Goal: Task Accomplishment & Management: Manage account settings

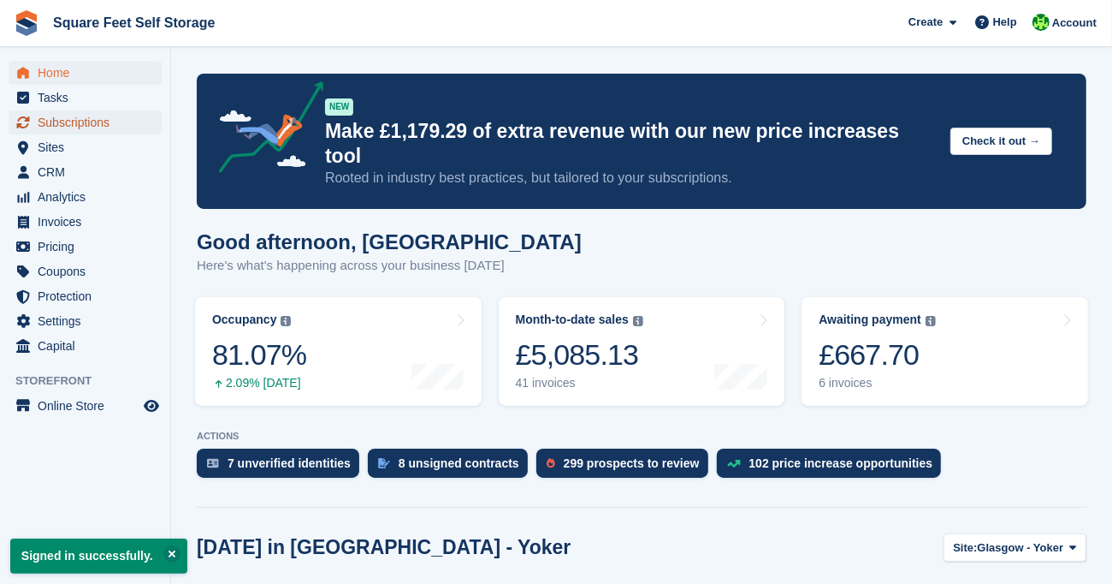
click at [81, 118] on span "Subscriptions" at bounding box center [89, 122] width 103 height 24
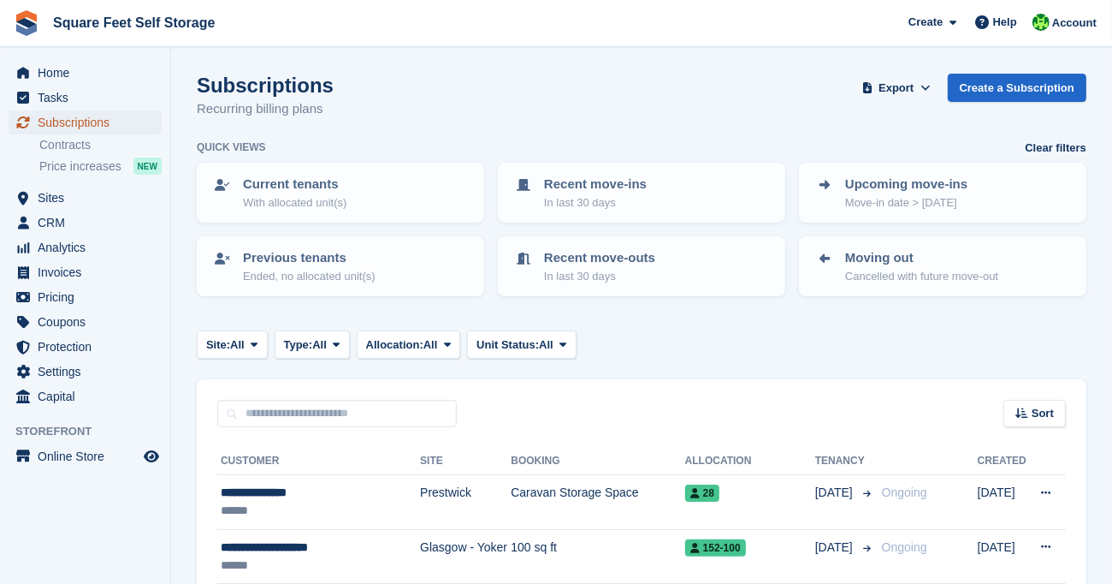
click at [105, 122] on span "Subscriptions" at bounding box center [89, 122] width 103 height 24
click at [69, 197] on span "Sites" at bounding box center [89, 198] width 103 height 24
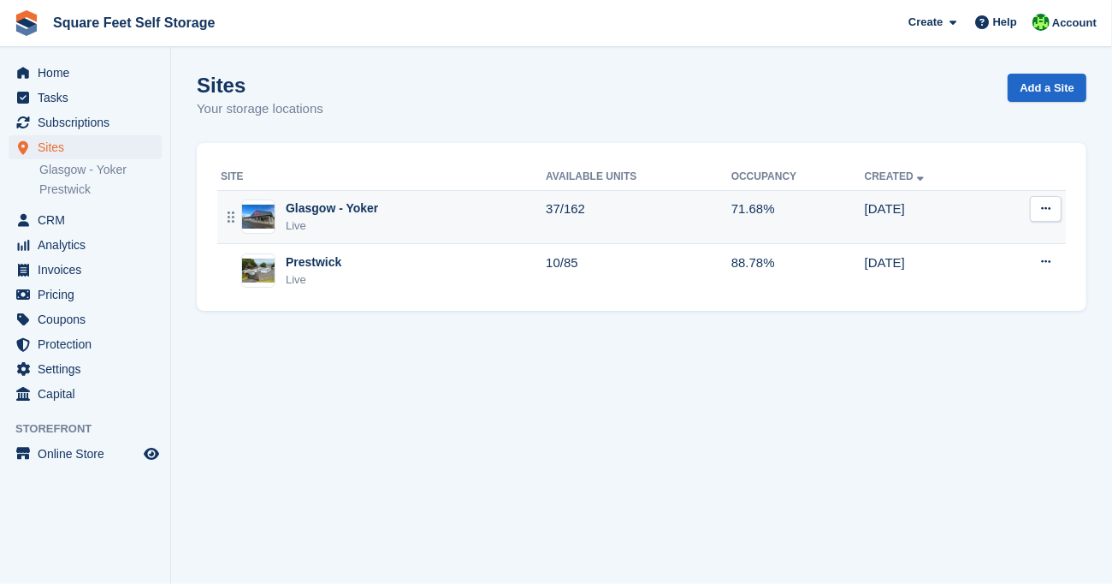
click at [345, 223] on div "Live" at bounding box center [332, 225] width 92 height 17
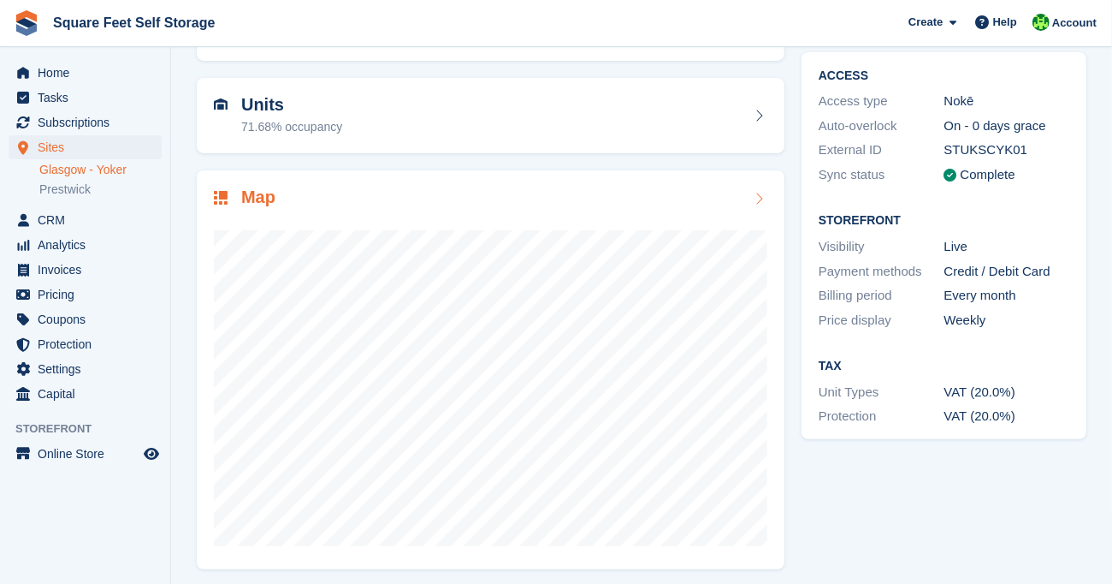
scroll to position [145, 0]
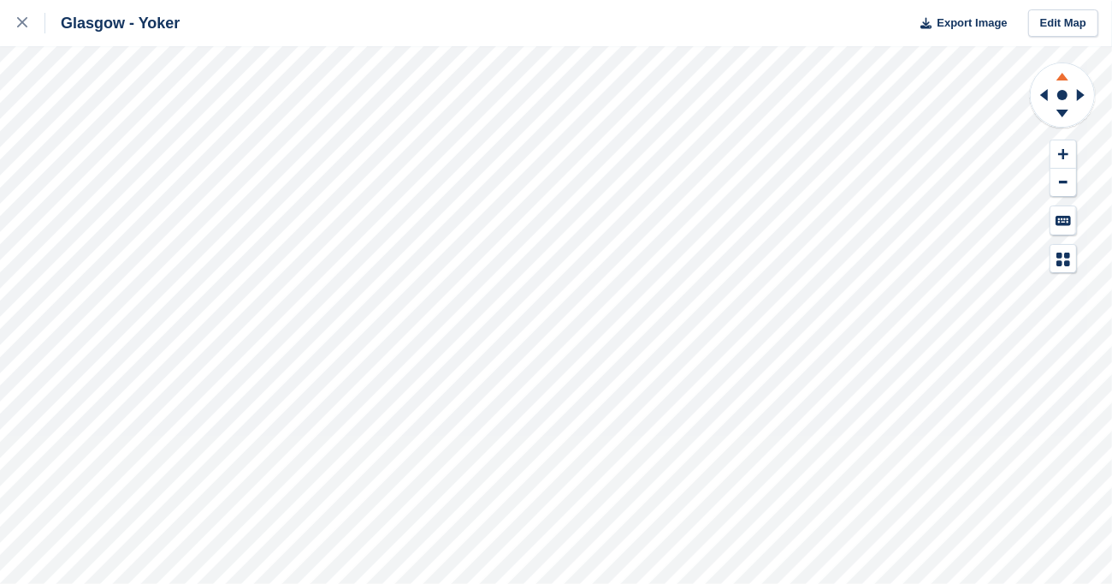
click at [1062, 77] on icon at bounding box center [1063, 77] width 12 height 8
click at [1064, 113] on icon at bounding box center [1063, 114] width 12 height 8
click at [1060, 75] on icon at bounding box center [1063, 77] width 12 height 8
click at [1062, 115] on icon at bounding box center [1063, 114] width 12 height 8
click at [1065, 112] on icon at bounding box center [1063, 114] width 12 height 8
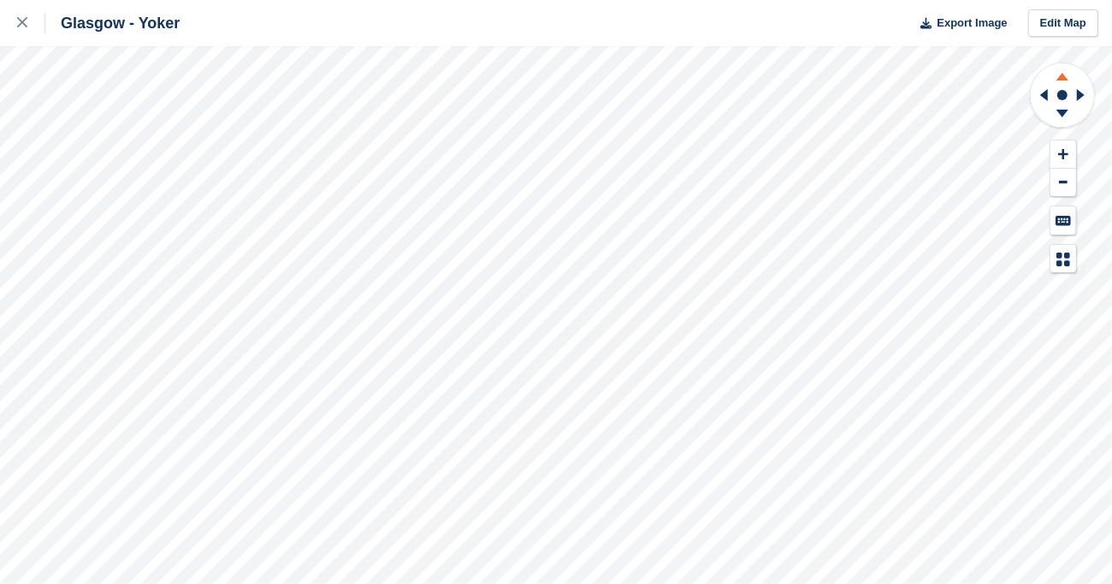
click at [1062, 80] on g at bounding box center [1063, 73] width 44 height 21
click at [1061, 78] on icon at bounding box center [1063, 77] width 12 height 8
click at [1059, 112] on icon at bounding box center [1063, 114] width 12 height 8
click at [1066, 73] on icon at bounding box center [1063, 73] width 44 height 21
click at [1064, 112] on icon at bounding box center [1063, 114] width 12 height 8
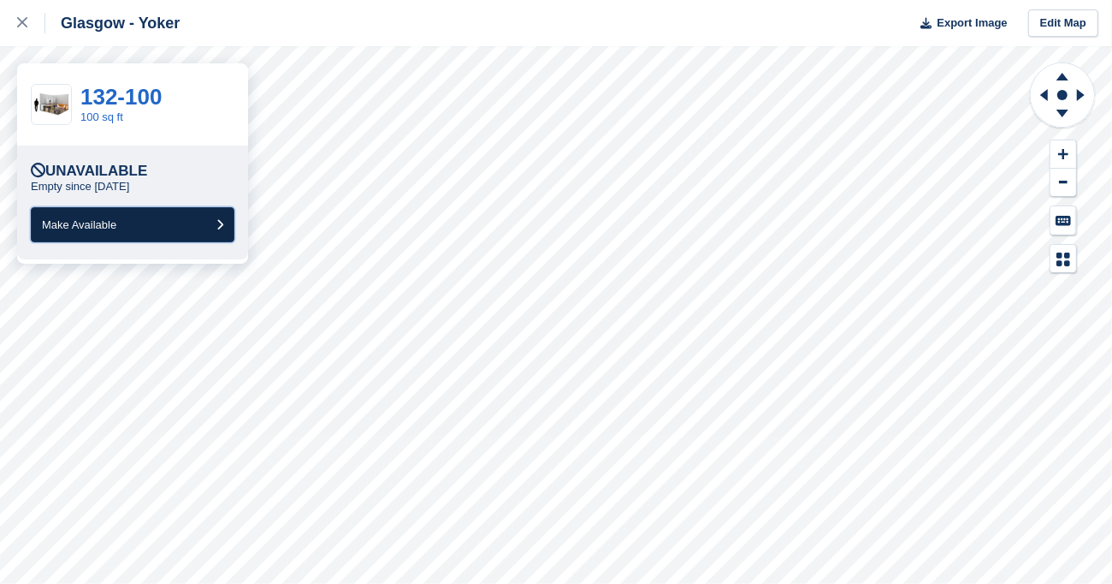
click at [205, 217] on button "Make Available" at bounding box center [133, 224] width 204 height 35
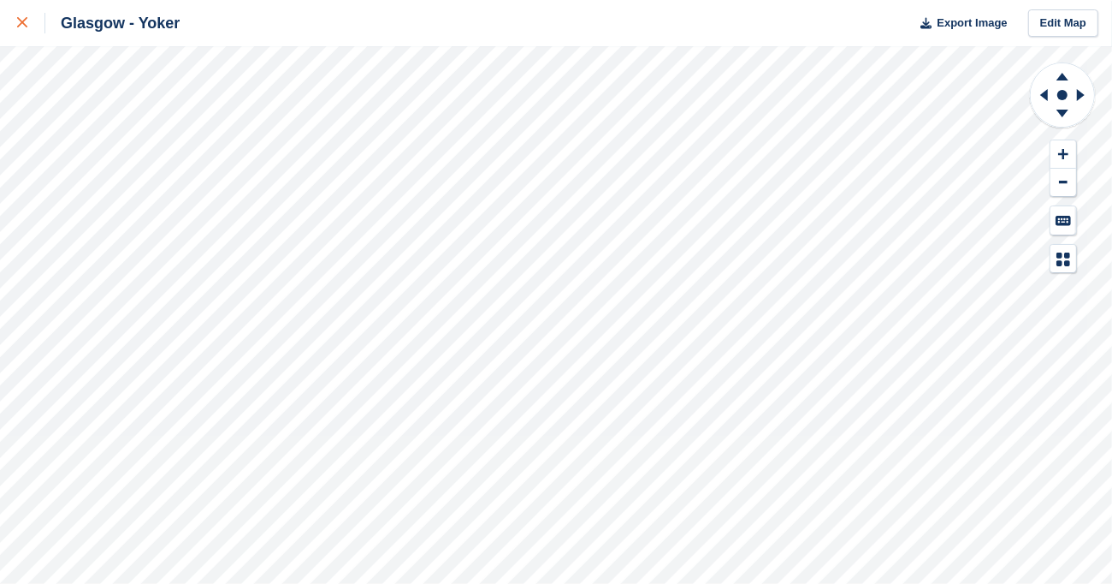
click at [17, 21] on icon at bounding box center [22, 22] width 10 height 10
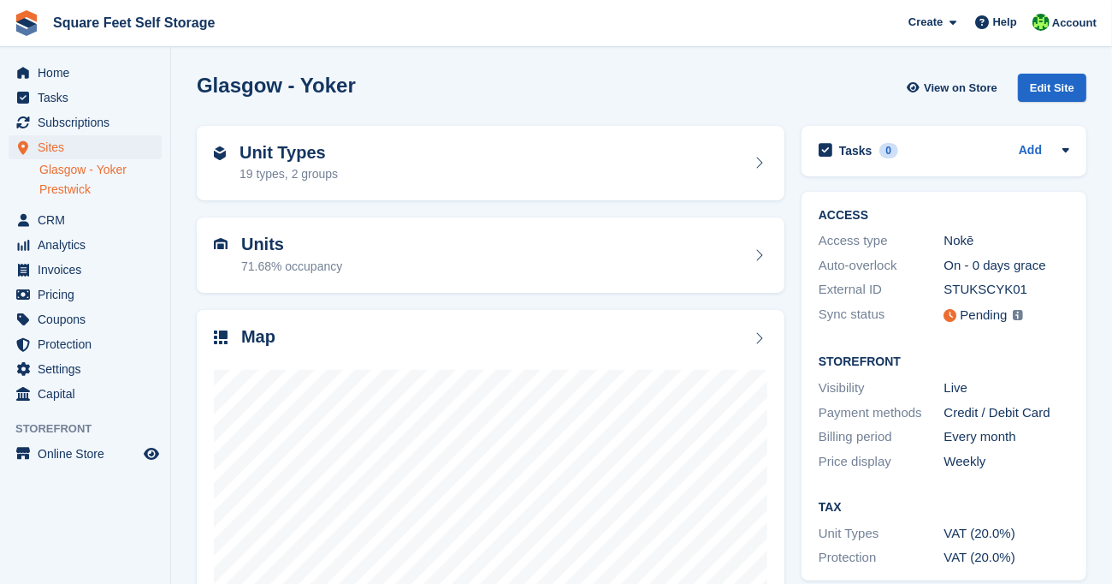
click at [81, 190] on link "Prestwick" at bounding box center [100, 189] width 122 height 16
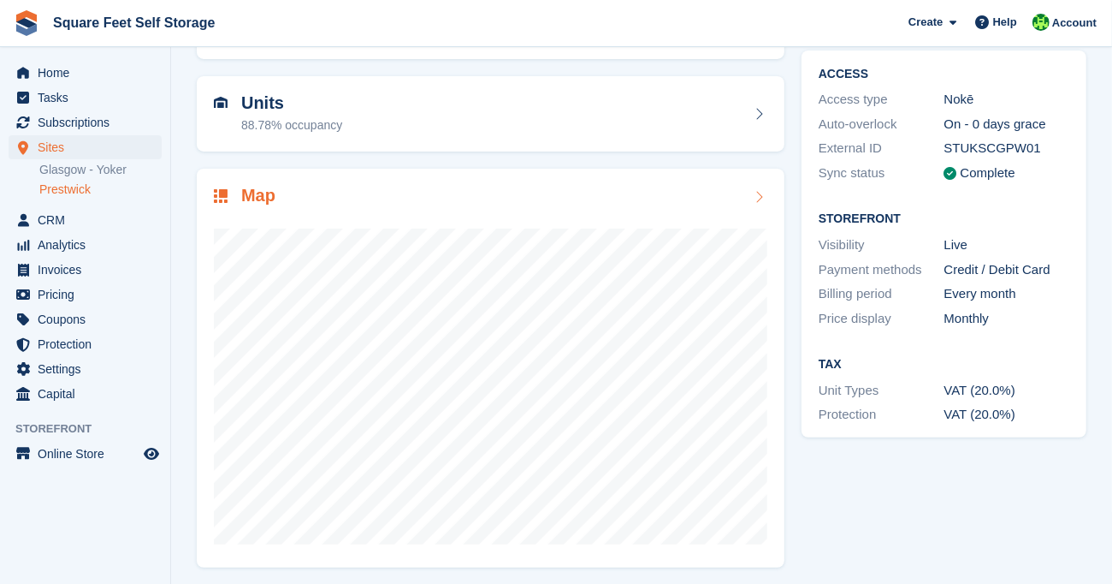
scroll to position [145, 0]
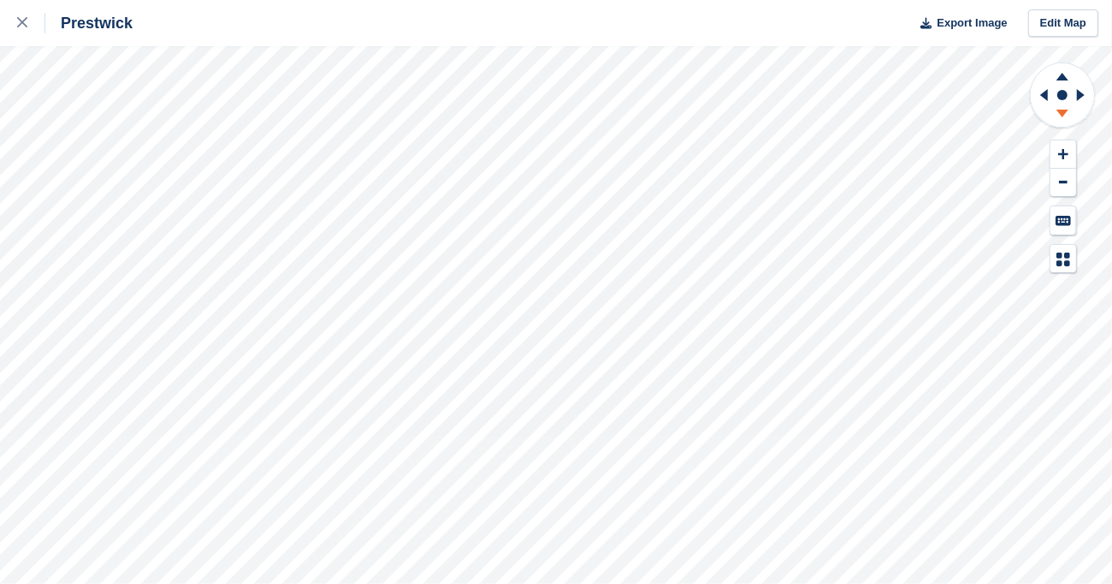
click at [1064, 112] on icon at bounding box center [1063, 114] width 12 height 8
click at [1059, 116] on icon at bounding box center [1063, 115] width 44 height 21
click at [1062, 77] on icon at bounding box center [1063, 77] width 12 height 8
click at [1062, 78] on icon at bounding box center [1063, 77] width 12 height 8
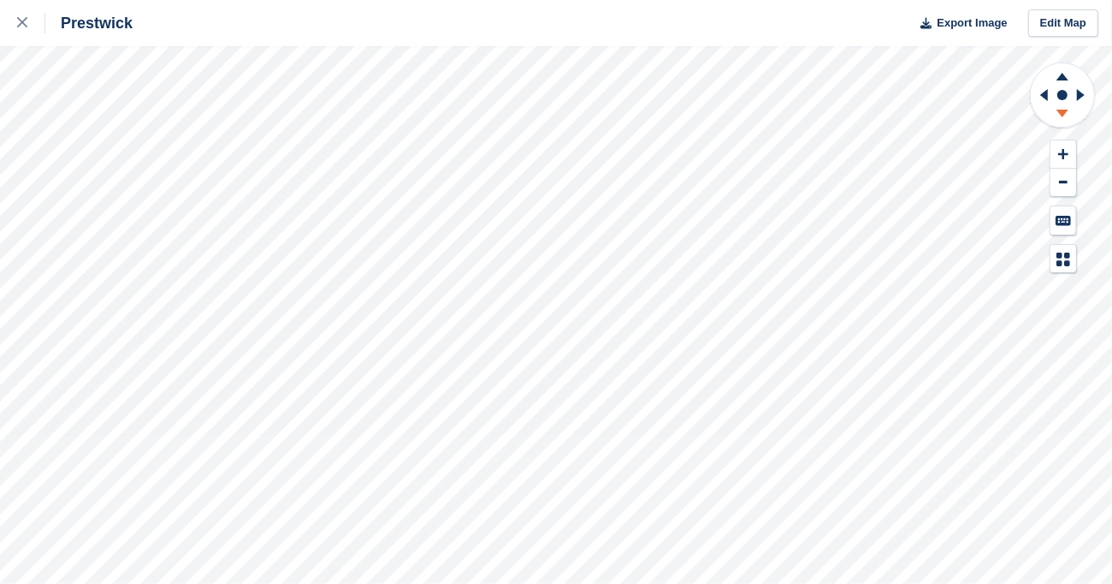
click at [1065, 114] on icon at bounding box center [1063, 114] width 12 height 8
click at [1065, 78] on icon at bounding box center [1063, 77] width 12 height 8
click at [1064, 112] on icon at bounding box center [1063, 114] width 12 height 8
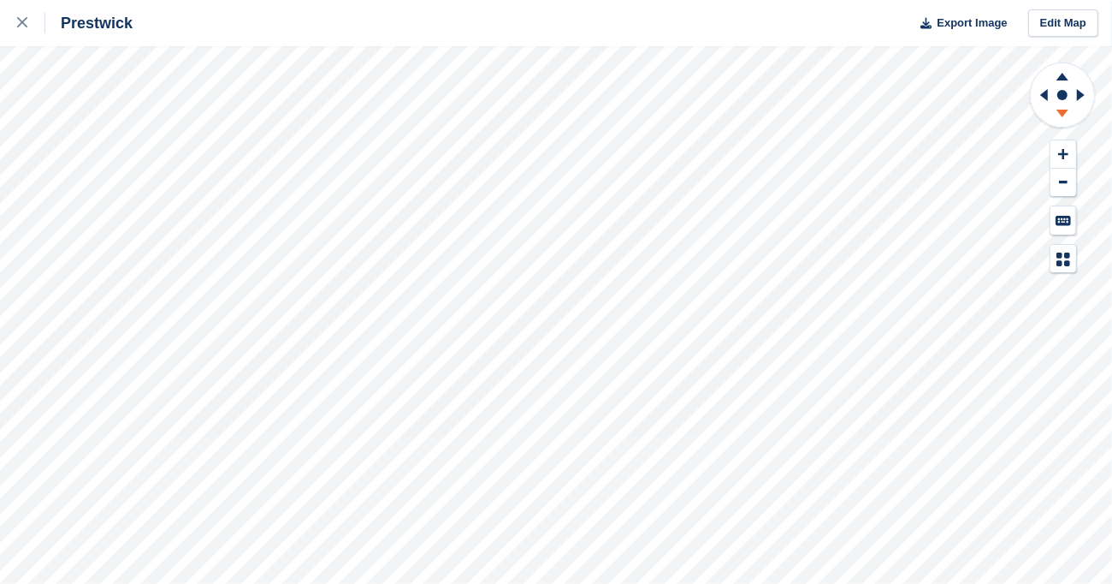
click at [1064, 112] on icon at bounding box center [1063, 114] width 12 height 8
click at [1060, 114] on g at bounding box center [1063, 115] width 44 height 21
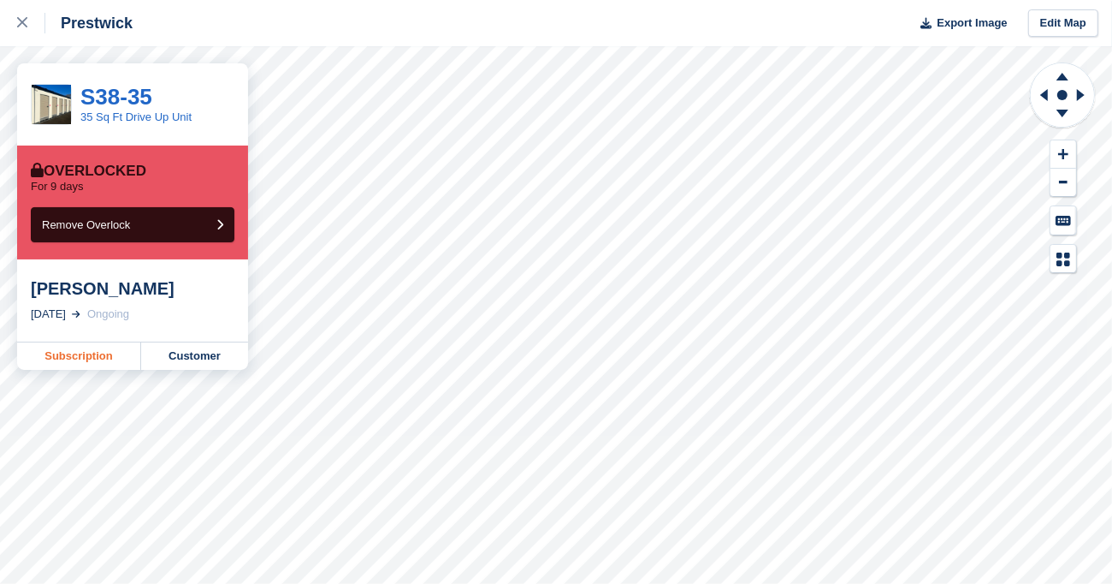
click at [91, 357] on link "Subscription" at bounding box center [79, 355] width 124 height 27
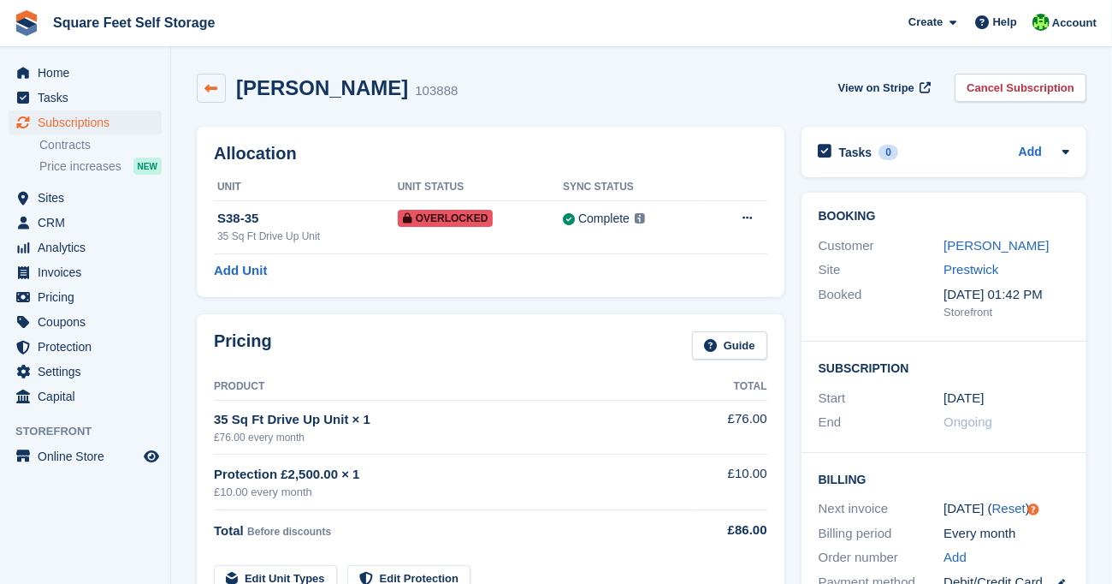
click at [210, 82] on icon at bounding box center [211, 88] width 13 height 13
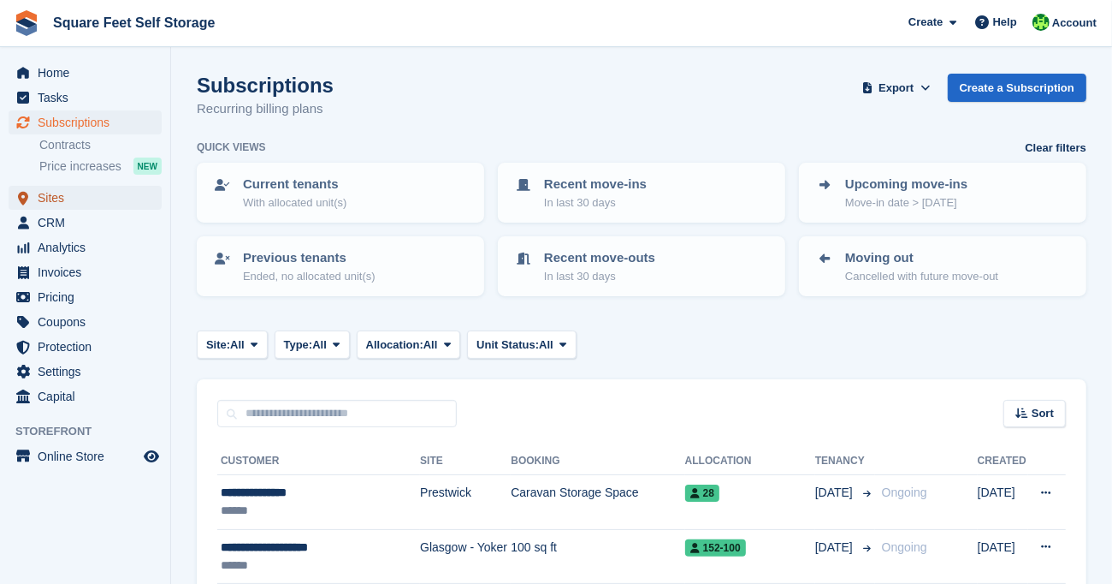
click at [71, 202] on span "Sites" at bounding box center [89, 198] width 103 height 24
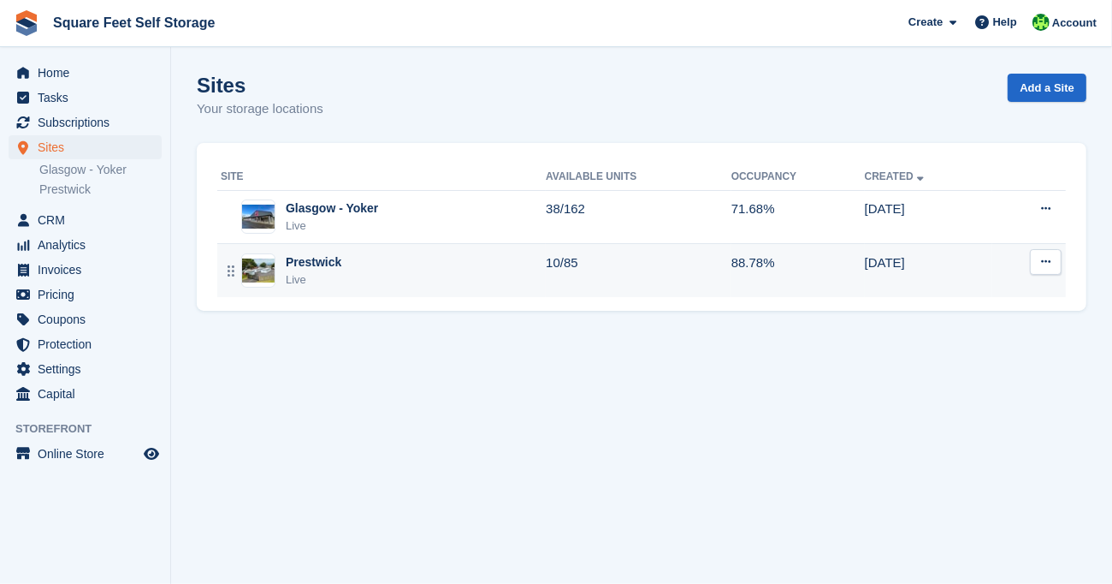
click at [528, 271] on div "Prestwick Live" at bounding box center [383, 270] width 325 height 35
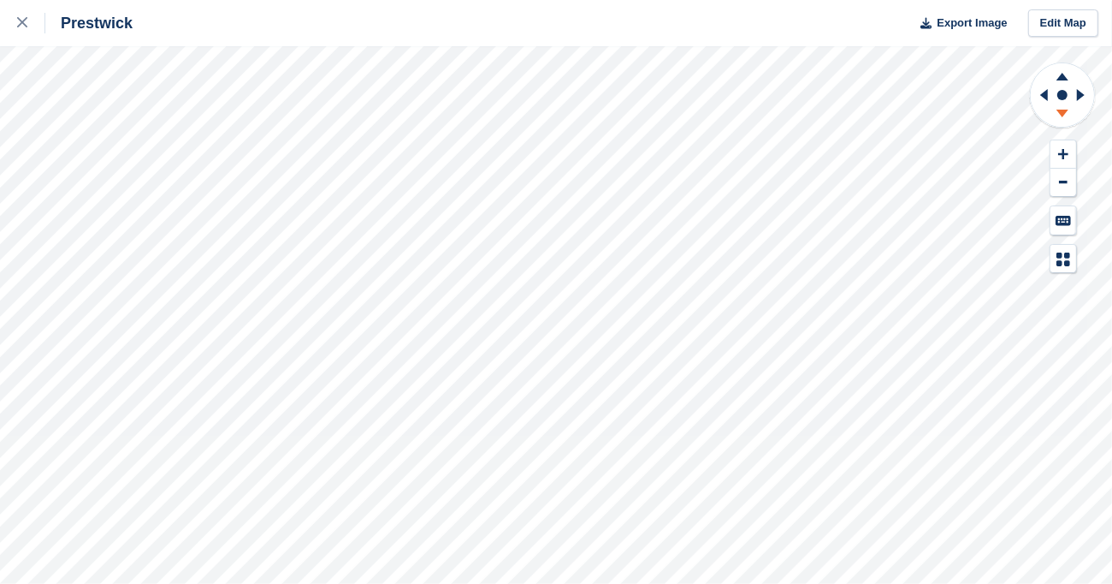
click at [1068, 114] on icon at bounding box center [1063, 115] width 44 height 21
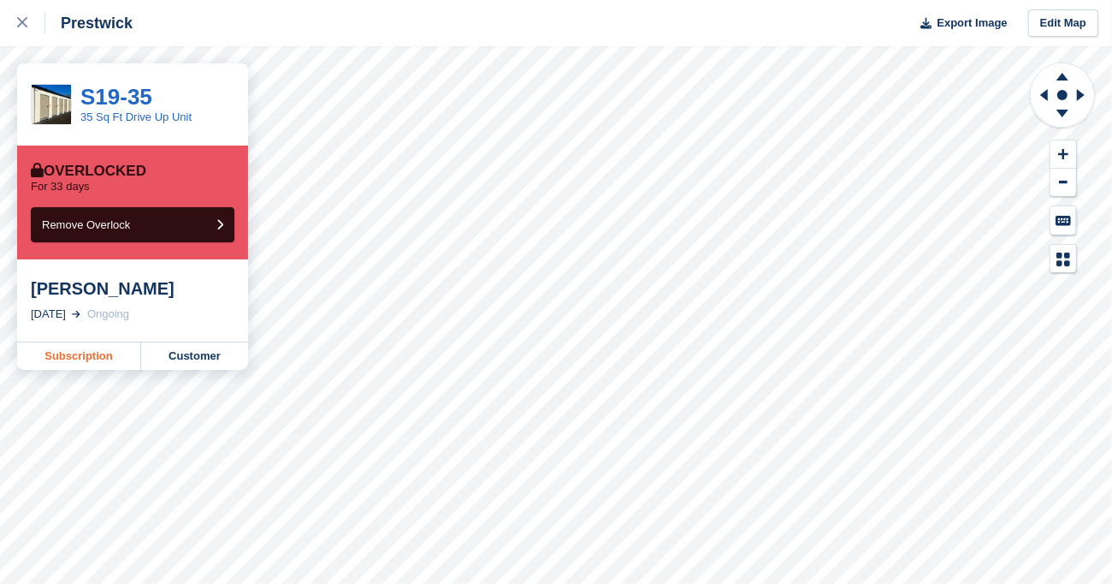
click at [104, 358] on link "Subscription" at bounding box center [79, 355] width 124 height 27
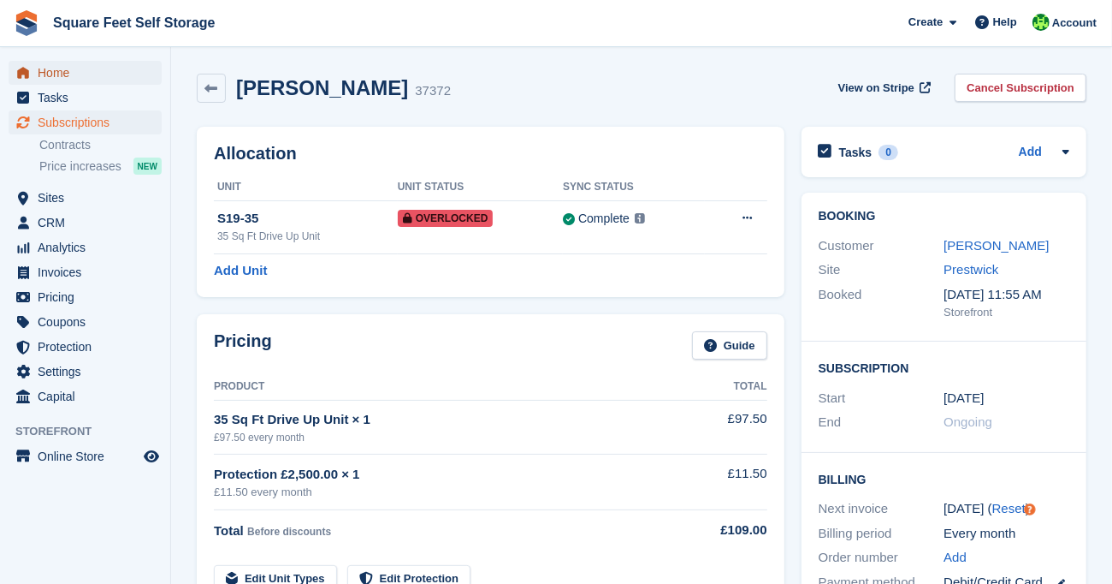
click at [82, 74] on span "Home" at bounding box center [89, 73] width 103 height 24
